Goal: Task Accomplishment & Management: Use online tool/utility

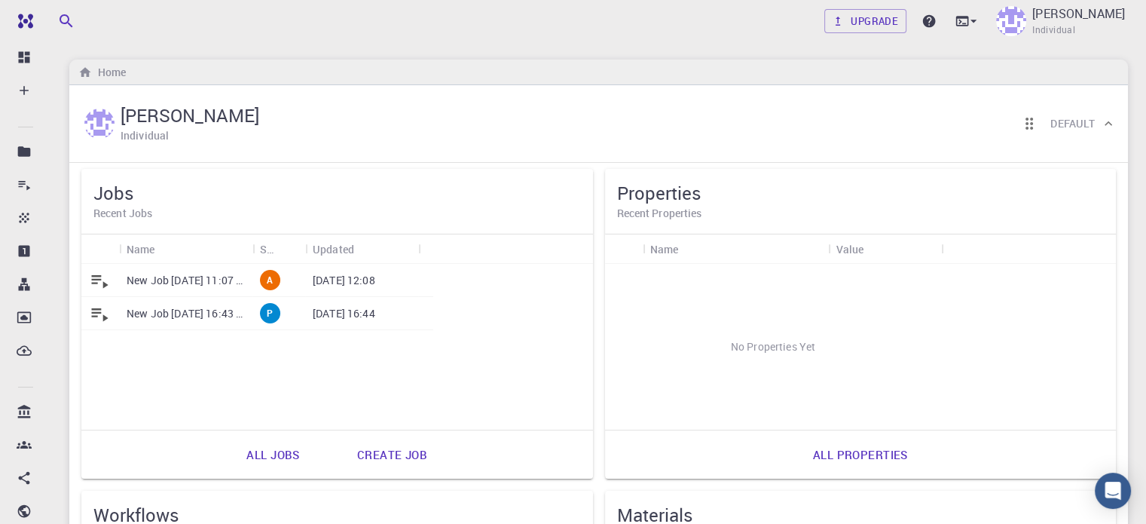
click at [148, 275] on p "New Job [DATE] 11:07 AM" at bounding box center [186, 280] width 118 height 15
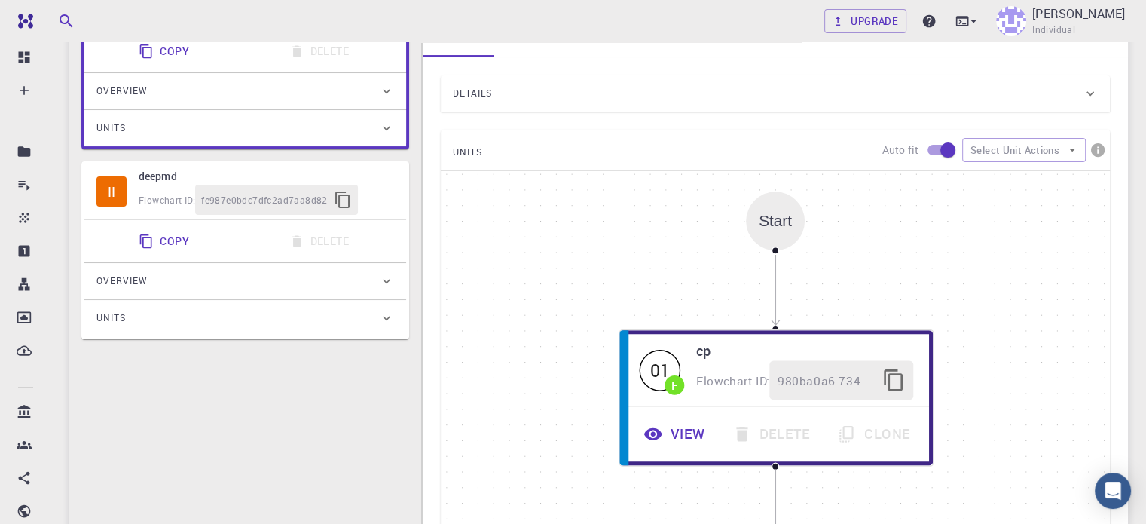
type input "/export/share/pseudo/h/gga/pbe/gbrv/1.4/us/h_pbe_gbrv_1.4.upf"
type input "/export/share/pseudo/c/gga/pbe/gbrv/1.2/us/c_pbe_gbrv_1.2.upf"
type input "/export/share/pseudo/s/gga/pbe/gbrv/1.4/us/s_pbe_gbrv_1.4.upf"
type input "/export/share/pseudo/n/gga/pbe/gbrv/1.2/us/n_pbe_gbrv_1.2.upf"
type input "/export/share/pseudo/cl/gga/pbe/gbrv/1.4/us/cl_pbe_gbrv_1.4.upf"
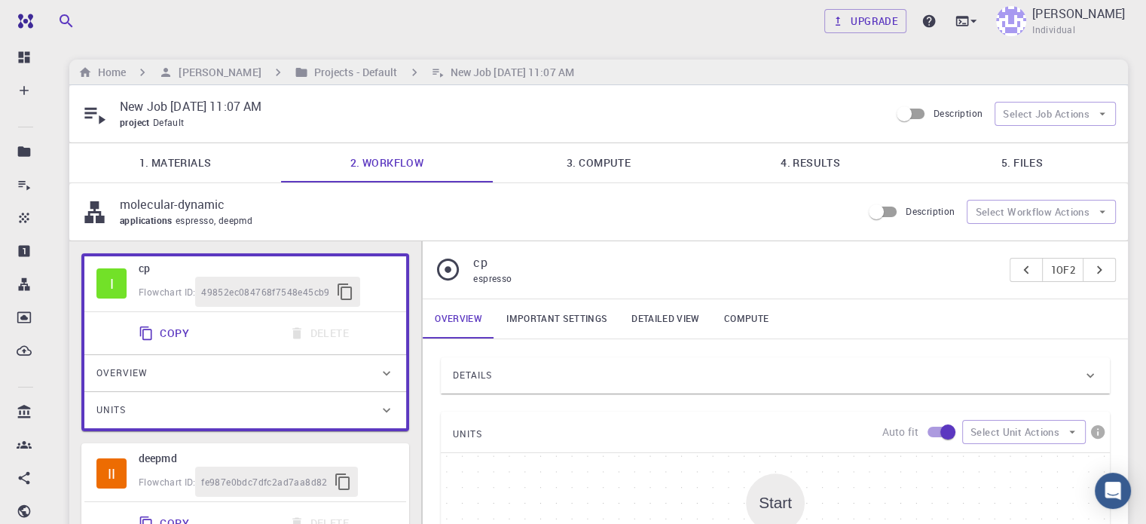
click at [620, 160] on link "3. Compute" at bounding box center [599, 162] width 212 height 39
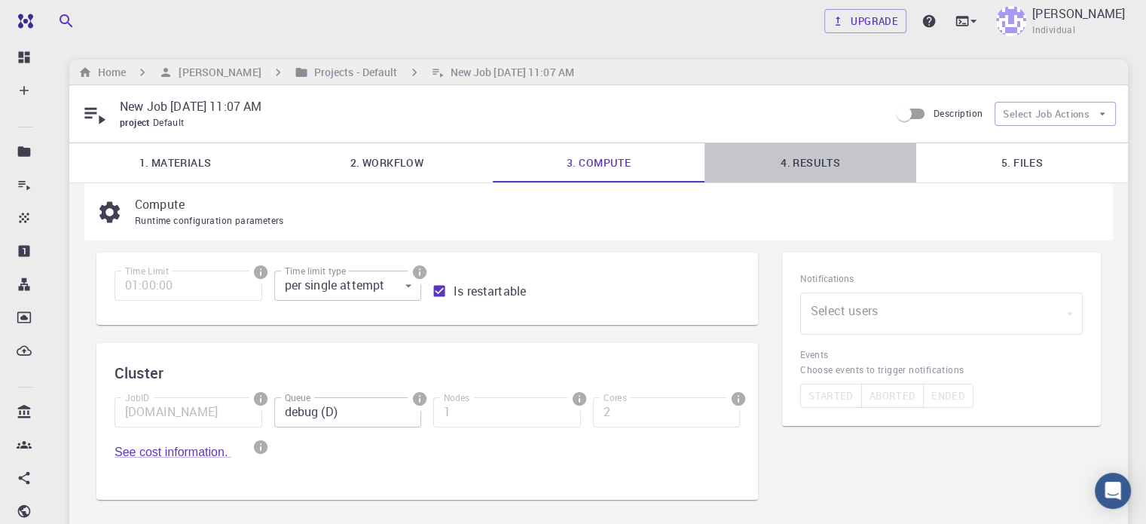
click at [814, 159] on link "4. Results" at bounding box center [810, 162] width 212 height 39
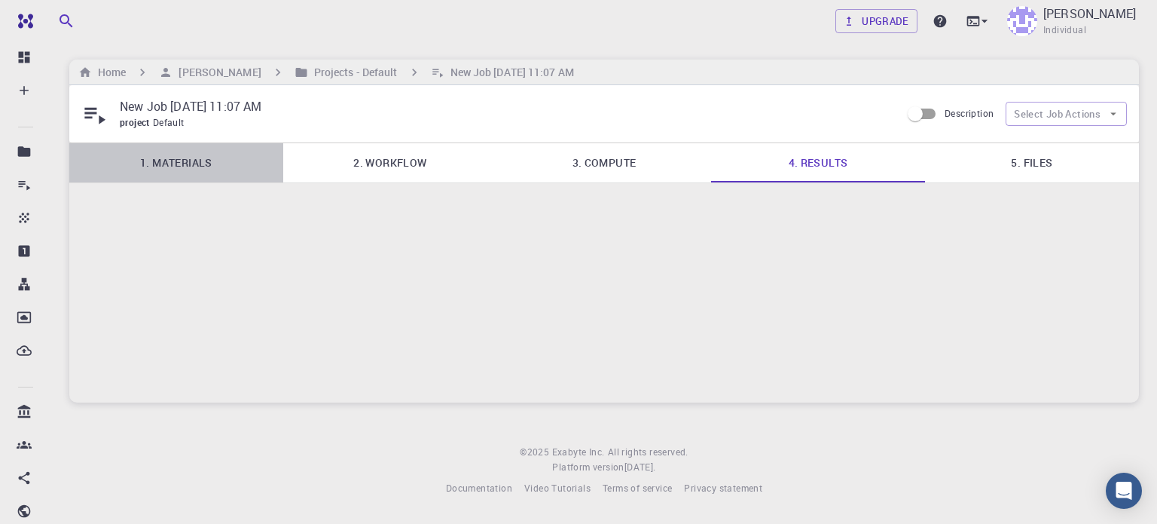
click at [198, 166] on link "1. Materials" at bounding box center [176, 162] width 214 height 39
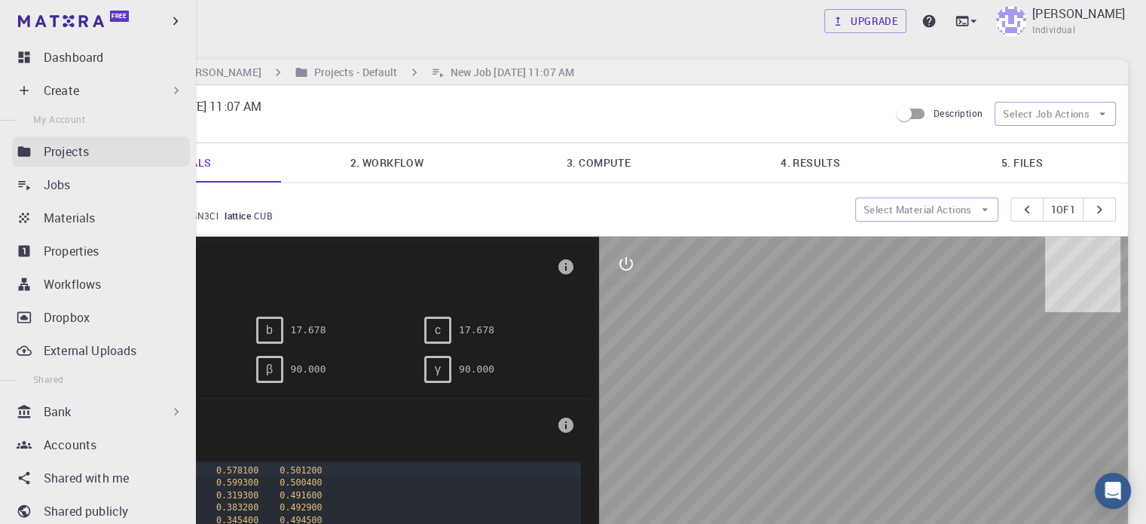
click at [14, 148] on link "Projects" at bounding box center [101, 151] width 178 height 30
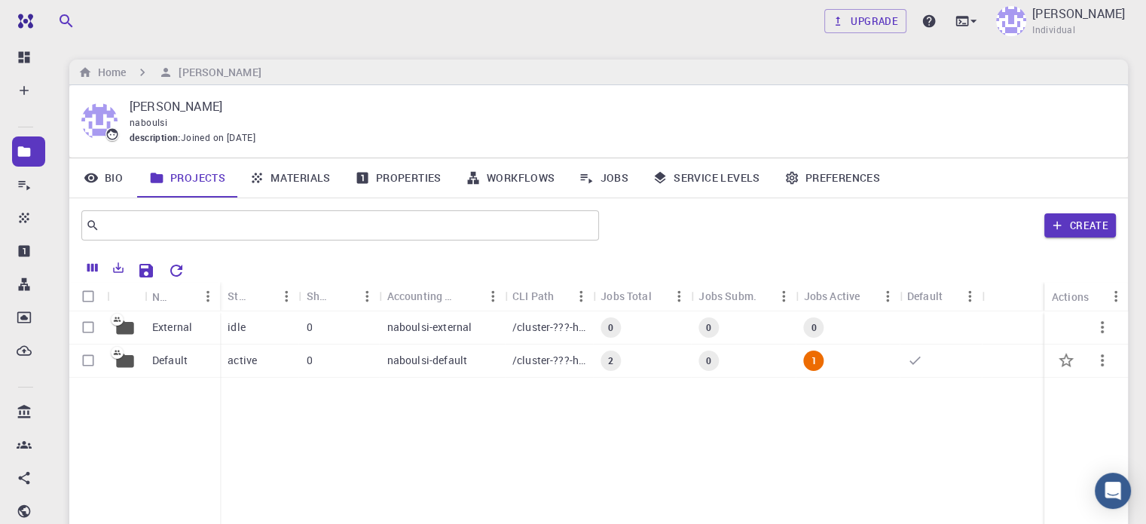
click at [564, 360] on p "/cluster-???-home/naboulsi/naboulsi-default" at bounding box center [548, 360] width 73 height 15
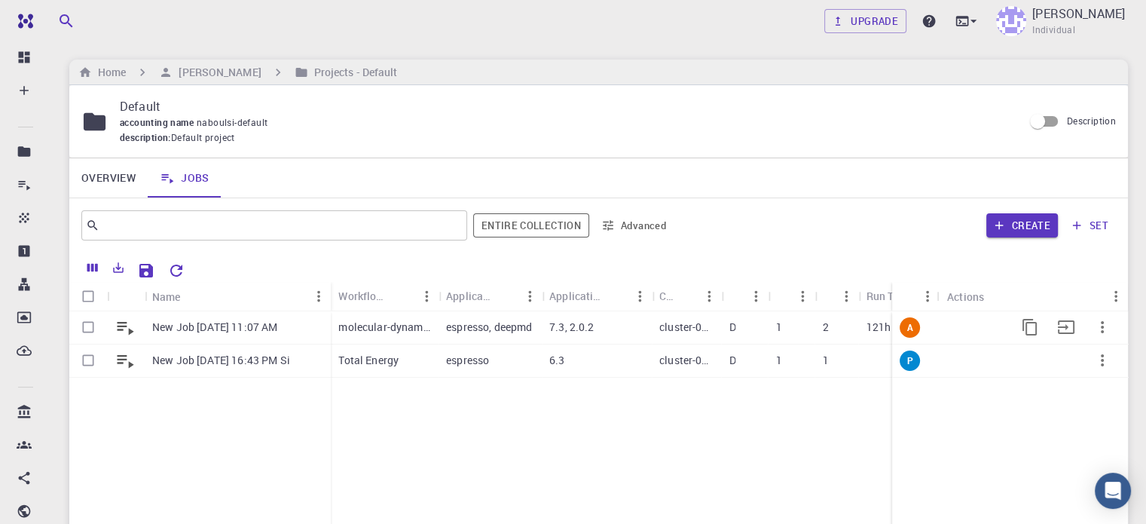
click at [616, 331] on div "7.3, 2.0.2" at bounding box center [597, 327] width 110 height 33
